Goal: Transaction & Acquisition: Purchase product/service

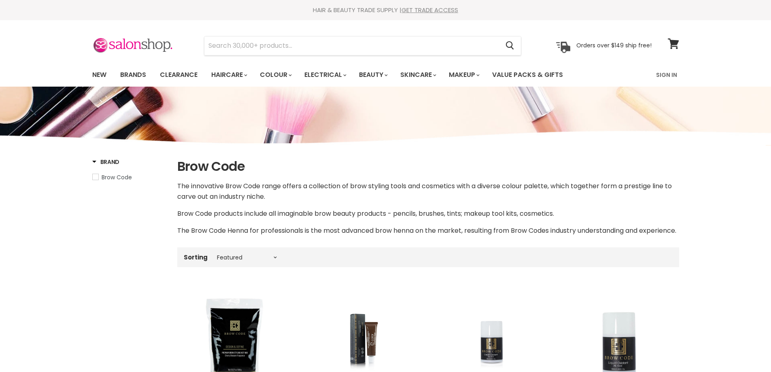
select select "manual"
click at [240, 44] on input "Search" at bounding box center [351, 45] width 295 height 19
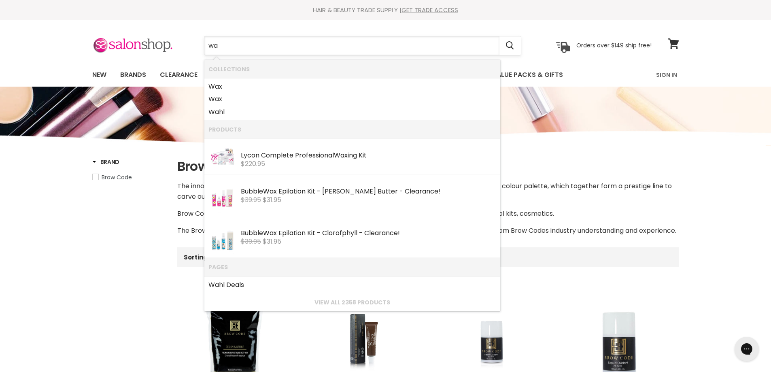
type input "wax"
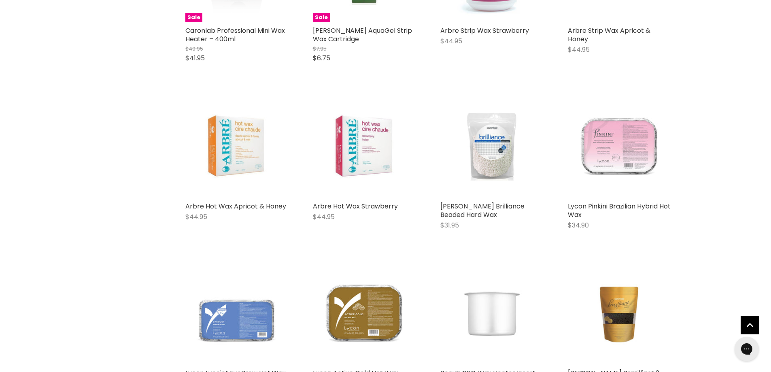
scroll to position [1498, 0]
